Goal: Information Seeking & Learning: Understand process/instructions

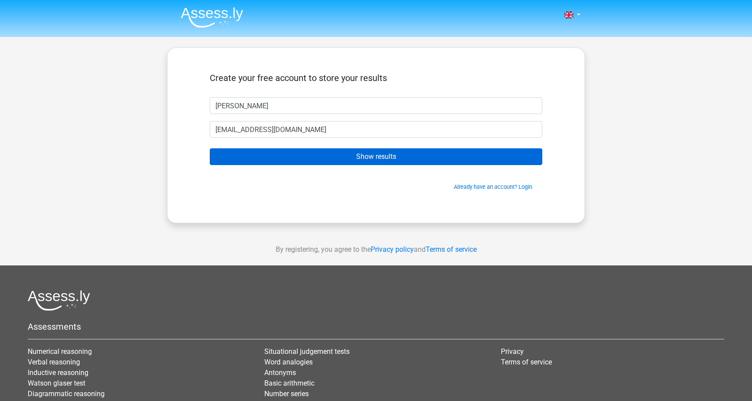
type input "emmadaughton730@gmail.com"
click at [288, 152] on input "Show results" at bounding box center [376, 156] width 333 height 17
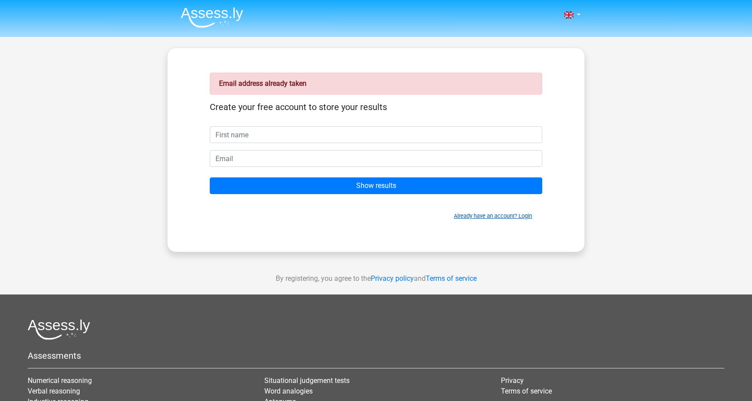
click at [458, 217] on link "Already have an account? Login" at bounding box center [493, 215] width 78 height 7
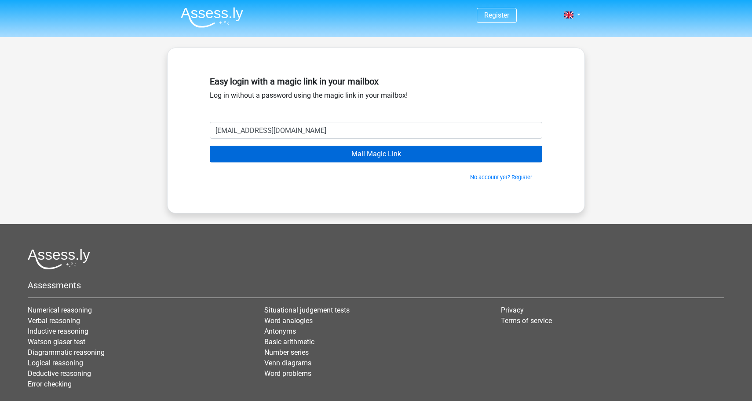
type input "emmadaughton730@gmail.com"
click at [262, 154] on input "Mail Magic Link" at bounding box center [376, 154] width 333 height 17
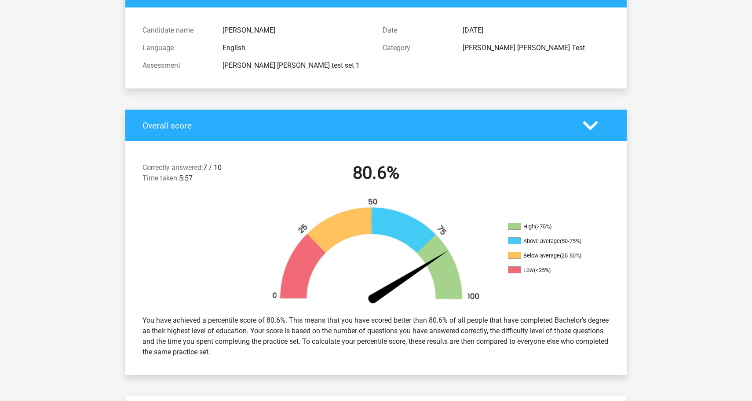
scroll to position [131, 0]
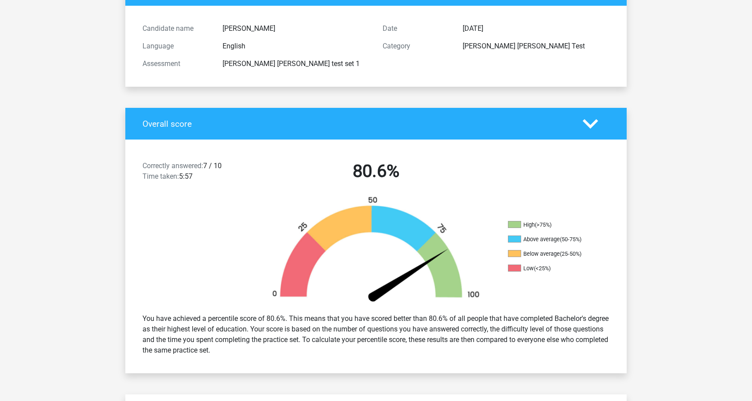
click at [445, 252] on img at bounding box center [376, 251] width 238 height 110
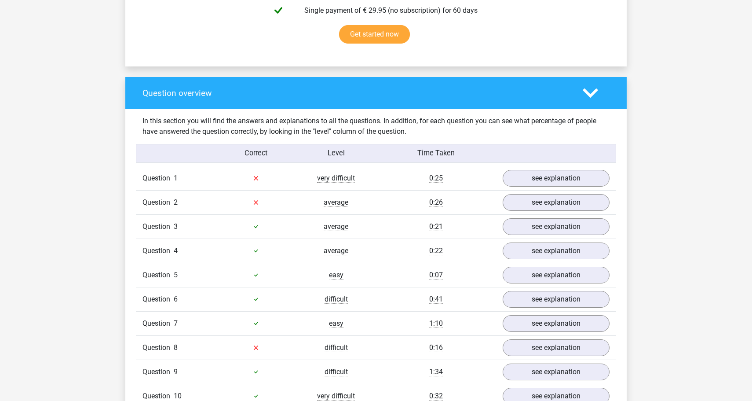
scroll to position [654, 0]
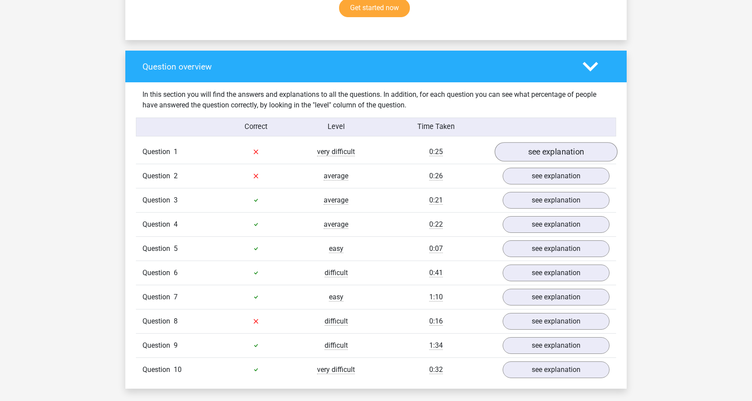
click at [542, 142] on link "see explanation" at bounding box center [556, 151] width 123 height 19
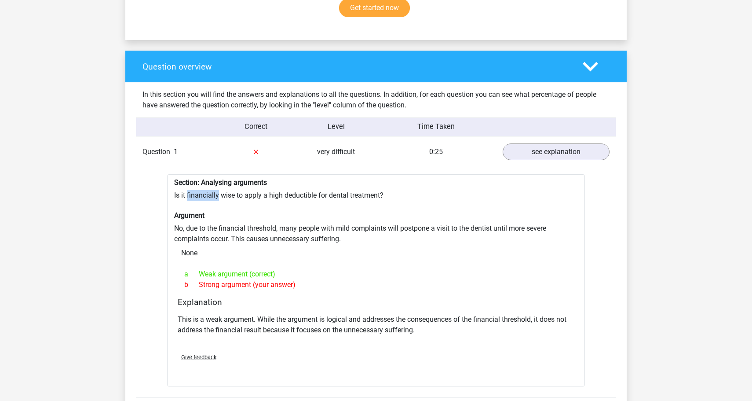
drag, startPoint x: 217, startPoint y: 190, endPoint x: 187, endPoint y: 193, distance: 30.0
click at [187, 193] on div "Section: Analysing arguments Is it financially wise to apply a high deductible …" at bounding box center [376, 280] width 418 height 212
click at [264, 226] on div "Section: Analysing arguments Is it financially wise to apply a high deductible …" at bounding box center [376, 280] width 418 height 212
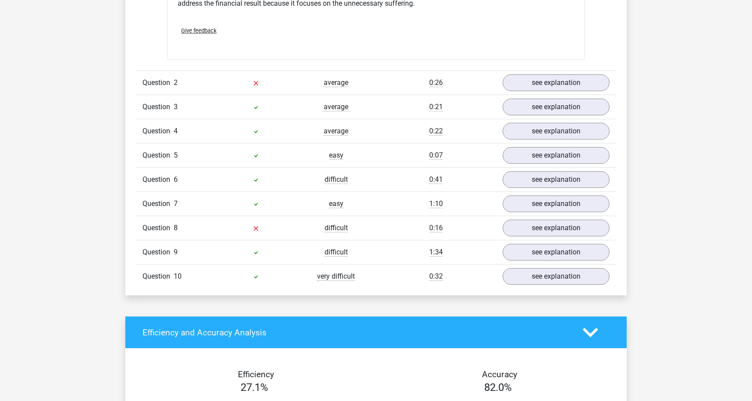
scroll to position [964, 0]
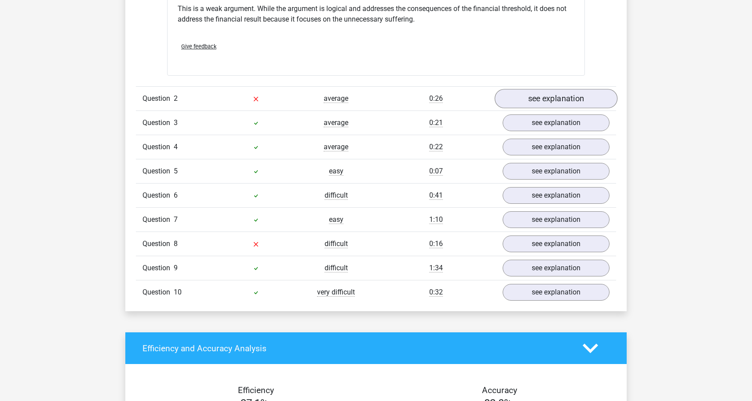
click at [550, 93] on link "see explanation" at bounding box center [556, 98] width 123 height 19
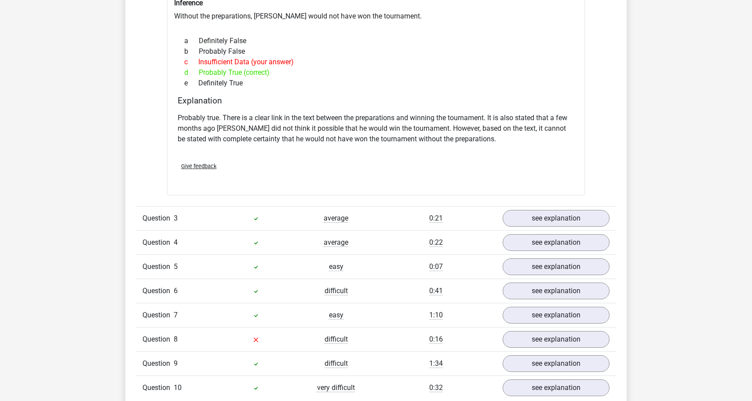
scroll to position [1200, 0]
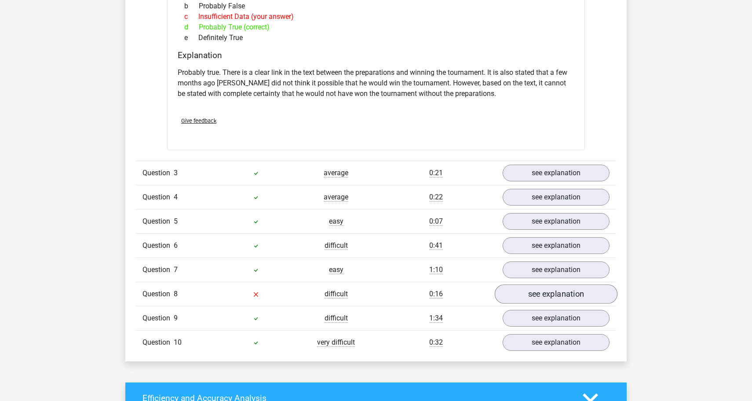
click at [550, 289] on link "see explanation" at bounding box center [556, 293] width 123 height 19
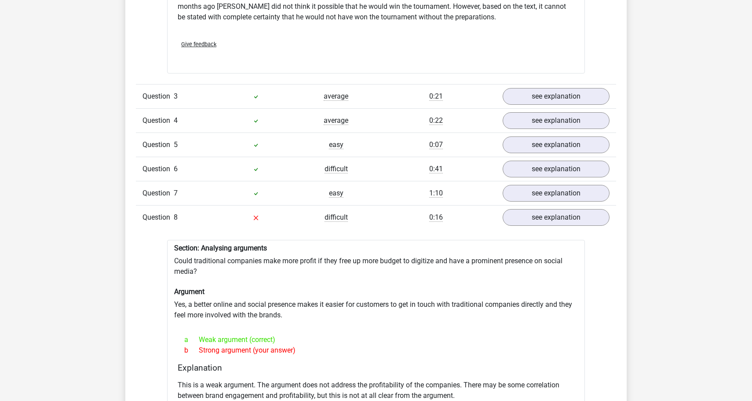
scroll to position [1283, 0]
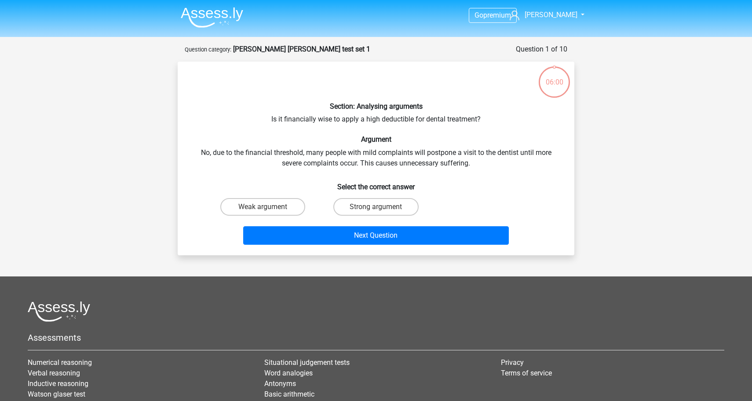
scroll to position [36, 0]
